Goal: Information Seeking & Learning: Learn about a topic

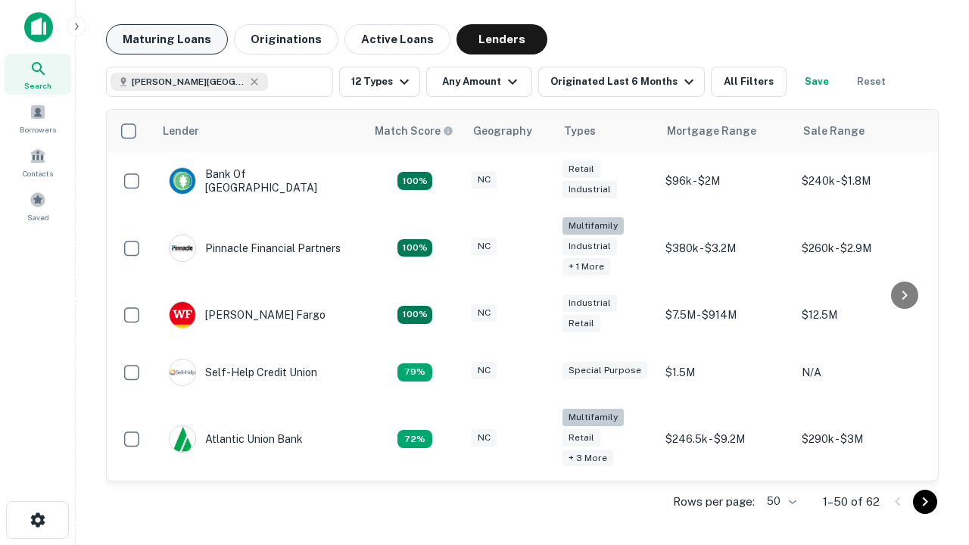
click at [166, 39] on button "Maturing Loans" at bounding box center [167, 39] width 122 height 30
